Goal: Task Accomplishment & Management: Manage account settings

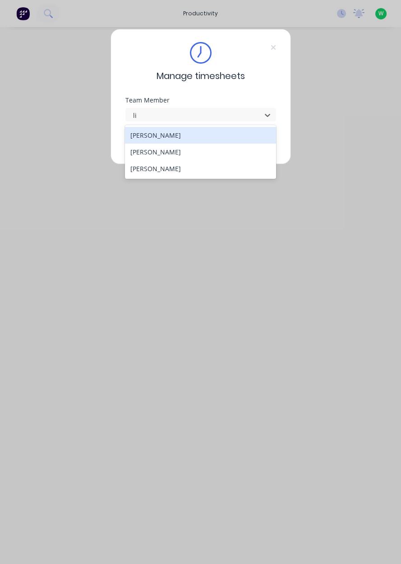
click at [207, 155] on div "[PERSON_NAME]" at bounding box center [200, 152] width 151 height 17
type input "li"
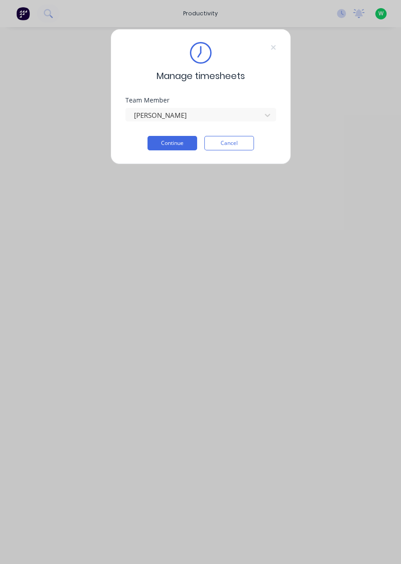
click at [183, 140] on button "Continue" at bounding box center [173, 143] width 50 height 14
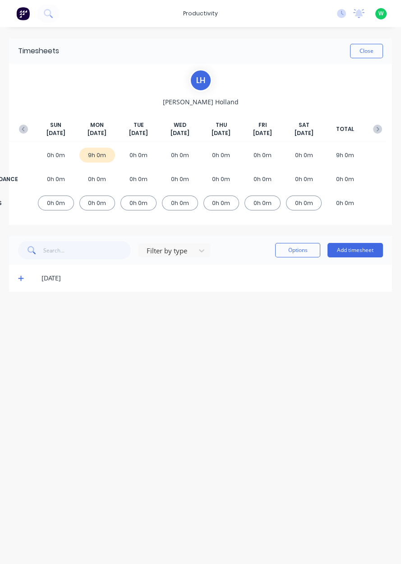
click at [22, 280] on icon at bounding box center [21, 278] width 6 height 6
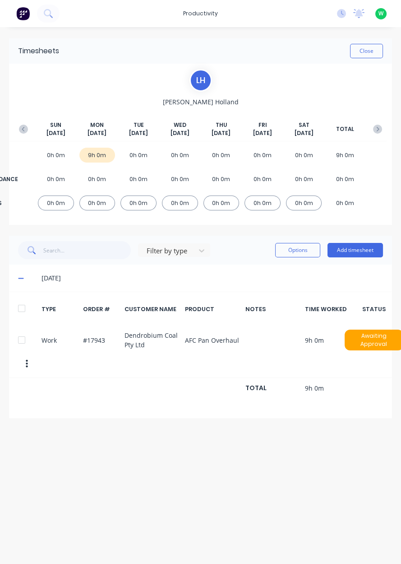
click at [33, 366] on button "button" at bounding box center [26, 364] width 19 height 16
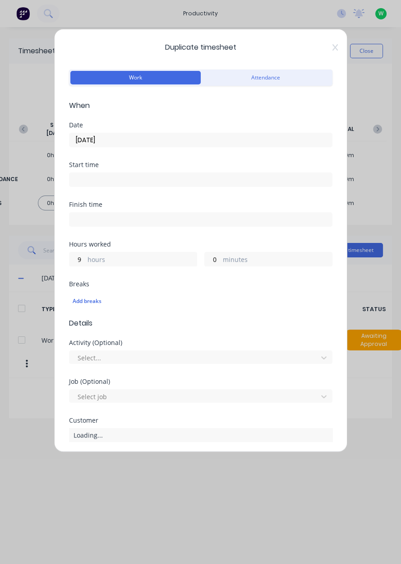
click at [336, 48] on icon at bounding box center [334, 47] width 5 height 6
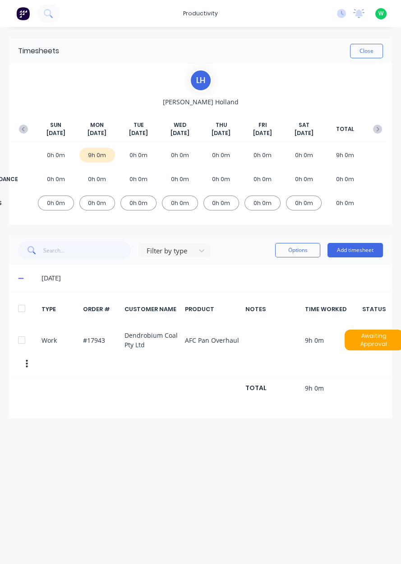
click at [28, 360] on button "button" at bounding box center [26, 364] width 19 height 16
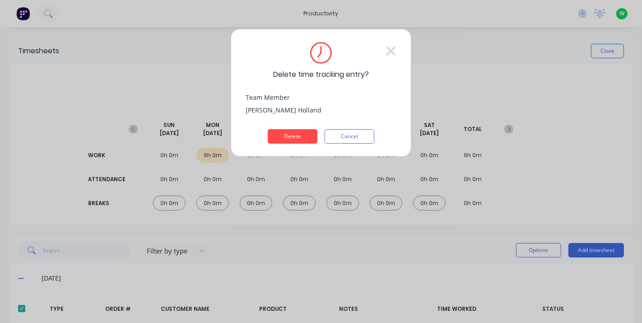
click at [299, 137] on button "Delete" at bounding box center [293, 136] width 50 height 14
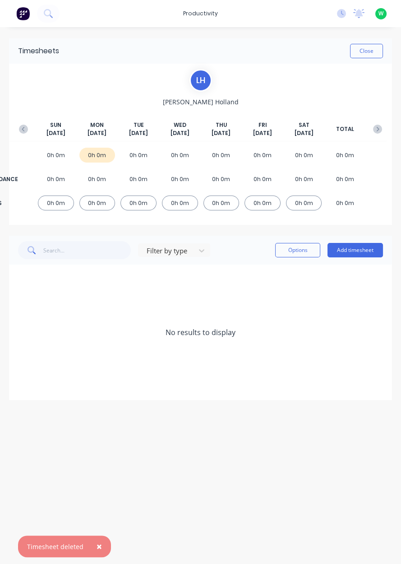
click at [357, 253] on button "Add timesheet" at bounding box center [356, 250] width 56 height 14
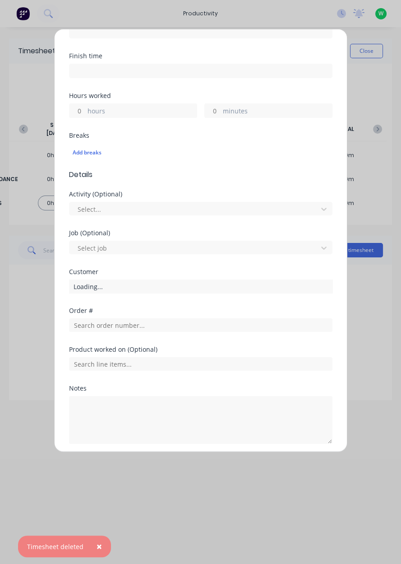
scroll to position [149, 0]
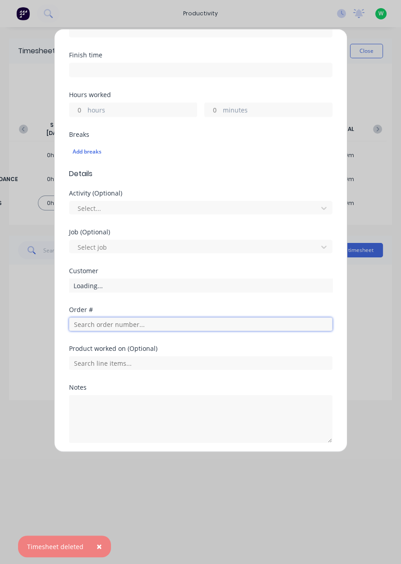
click at [167, 324] on input "text" at bounding box center [201, 324] width 264 height 14
type input "17943"
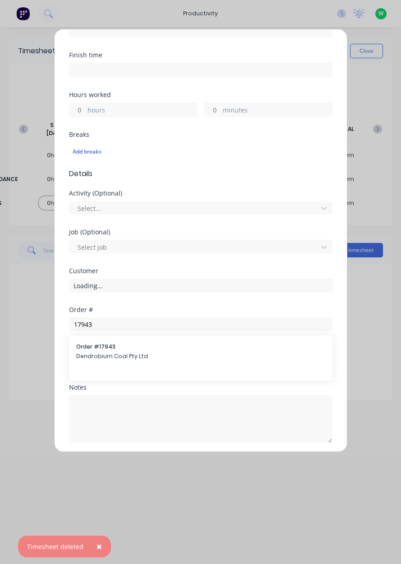
click at [144, 352] on span "Dendrobium Coal Pty Ltd" at bounding box center [200, 356] width 249 height 8
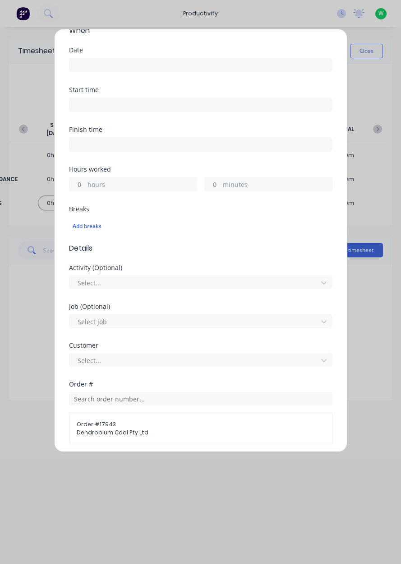
scroll to position [67, 0]
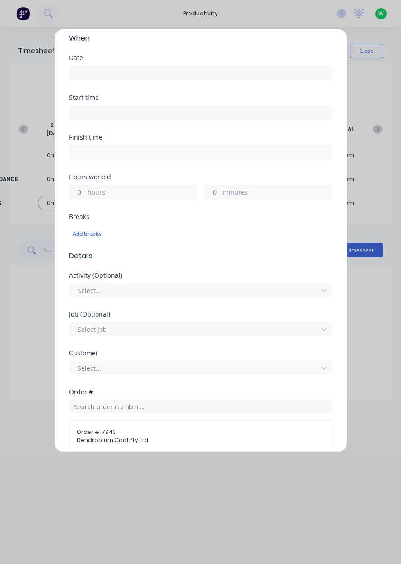
click at [140, 193] on label "hours" at bounding box center [142, 192] width 109 height 11
click at [85, 193] on input "hours" at bounding box center [78, 192] width 16 height 14
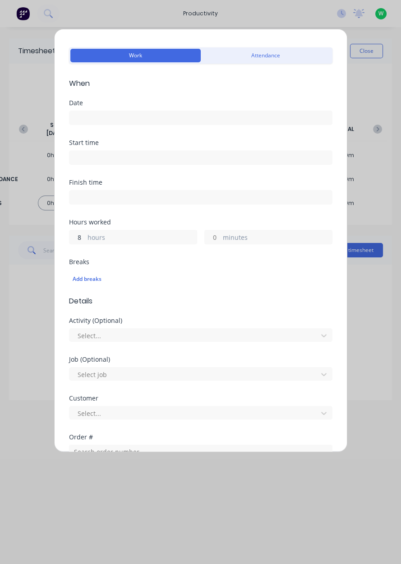
scroll to position [23, 0]
type input "8"
click at [190, 120] on input at bounding box center [201, 117] width 263 height 14
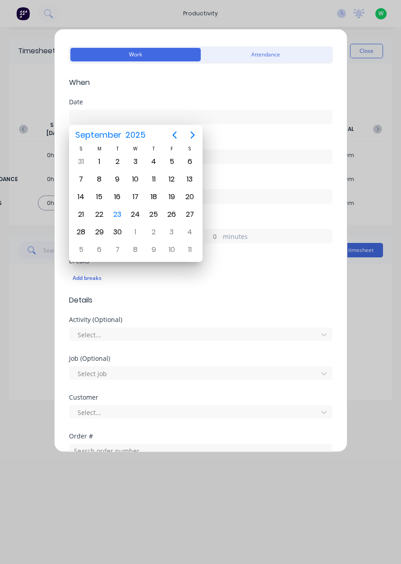
click at [104, 214] on div "22" at bounding box center [100, 215] width 14 height 14
type input "[DATE]"
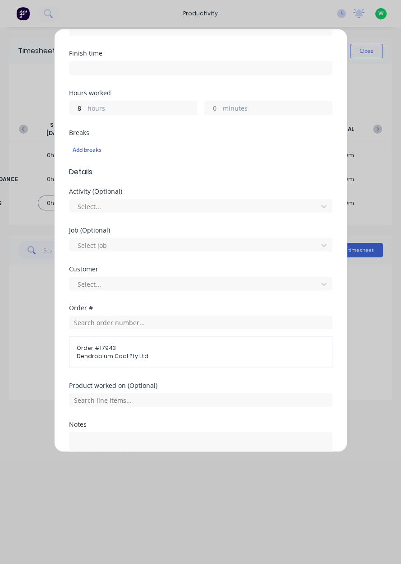
scroll to position [188, 0]
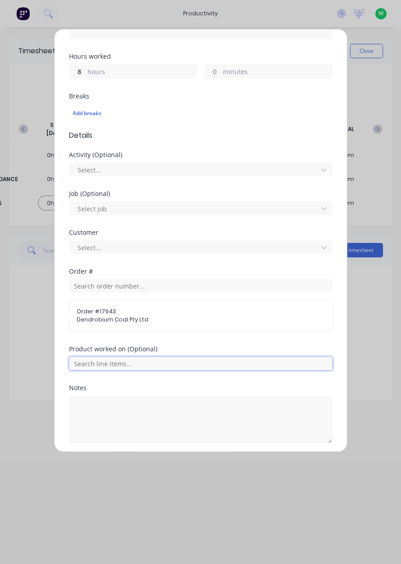
click at [168, 366] on input "text" at bounding box center [201, 364] width 264 height 14
click at [164, 407] on span "AFC Pan Overhaul" at bounding box center [208, 408] width 235 height 8
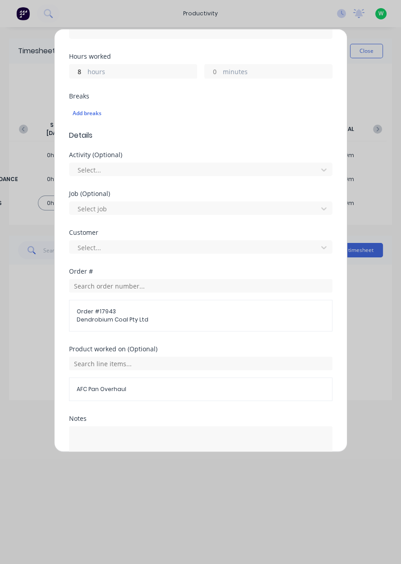
scroll to position [218, 0]
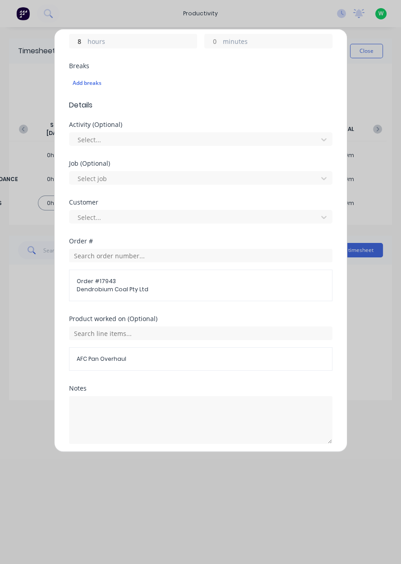
click at [185, 465] on button "Add manual time entry" at bounding box center [179, 465] width 76 height 14
